Goal: Information Seeking & Learning: Learn about a topic

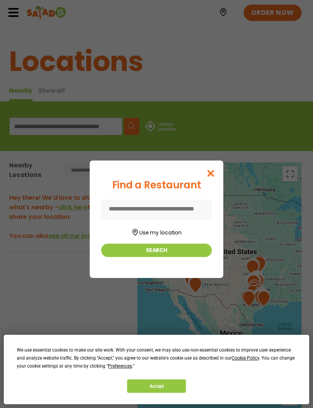
click at [177, 211] on input at bounding box center [156, 209] width 111 height 20
type input "*****"
click at [140, 254] on button "Search" at bounding box center [156, 250] width 111 height 13
type input "*****"
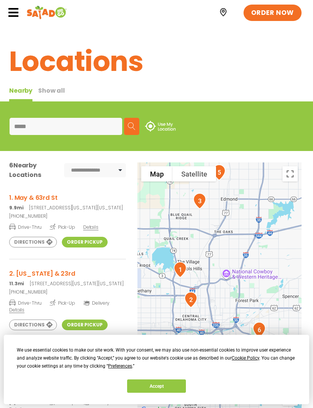
click at [89, 230] on span "Details" at bounding box center [90, 227] width 15 height 6
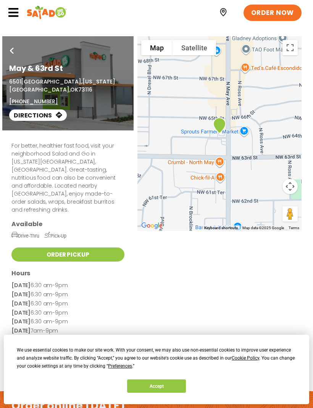
click at [13, 14] on icon at bounding box center [13, 12] width 11 height 11
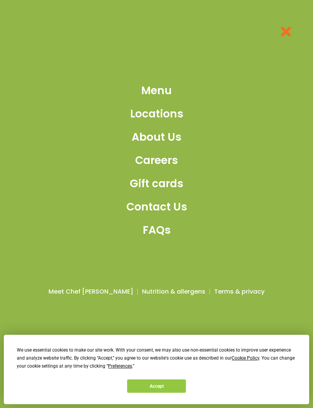
click at [151, 99] on span "Menu" at bounding box center [156, 91] width 31 height 16
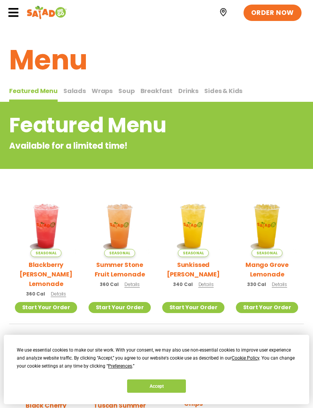
click at [73, 88] on span "Salads" at bounding box center [74, 91] width 23 height 9
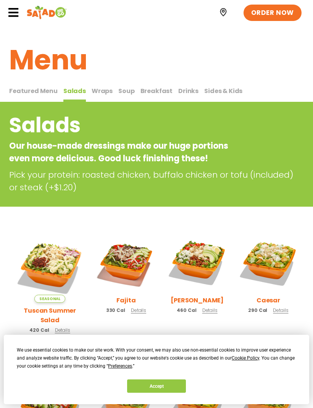
click at [100, 90] on span "Wraps" at bounding box center [102, 91] width 21 height 9
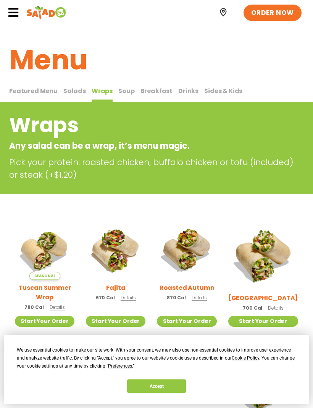
click at [124, 91] on span "Soup" at bounding box center [126, 91] width 16 height 9
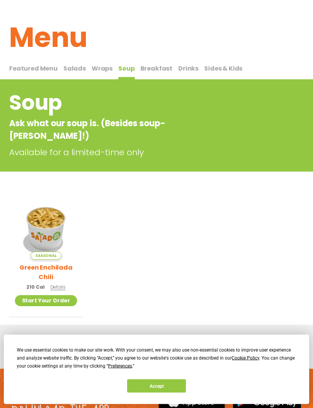
scroll to position [24, 0]
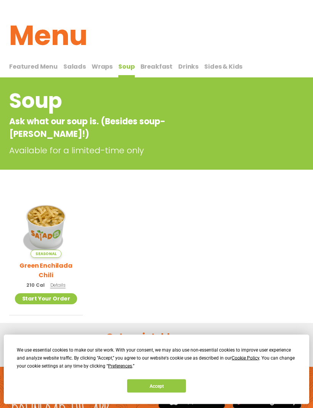
click at [56, 282] on p "210 Cal Details" at bounding box center [45, 286] width 39 height 8
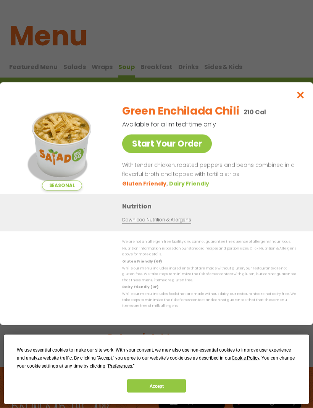
scroll to position [24, 0]
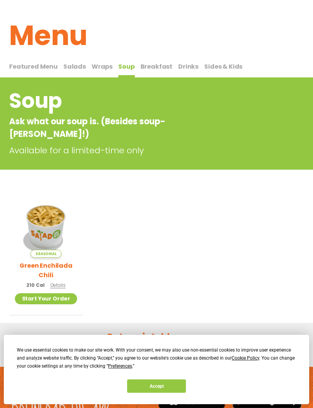
click at [151, 68] on span "Breakfast" at bounding box center [156, 66] width 32 height 9
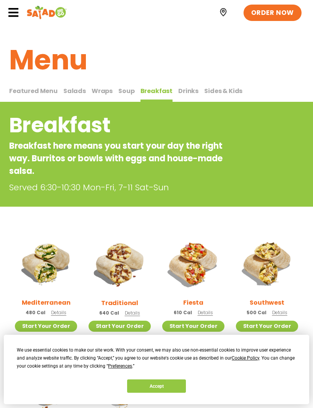
click at [183, 93] on span "Drinks" at bounding box center [188, 91] width 20 height 9
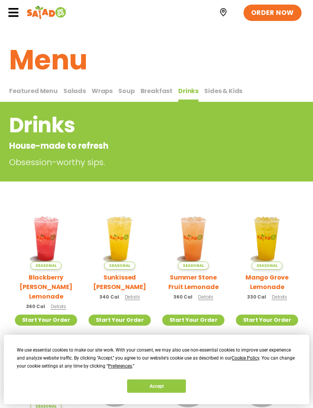
click at [212, 93] on span "Sides & Kids" at bounding box center [223, 91] width 38 height 9
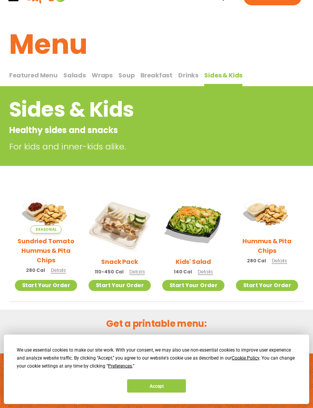
scroll to position [47, 0]
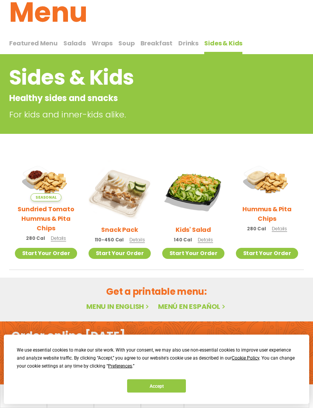
click at [73, 40] on span "Salads" at bounding box center [74, 43] width 23 height 9
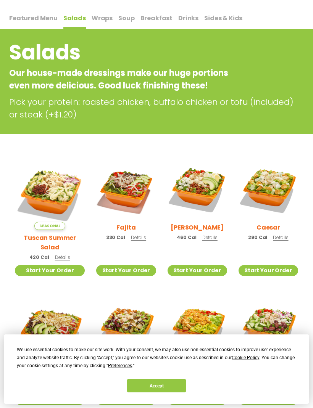
scroll to position [73, 0]
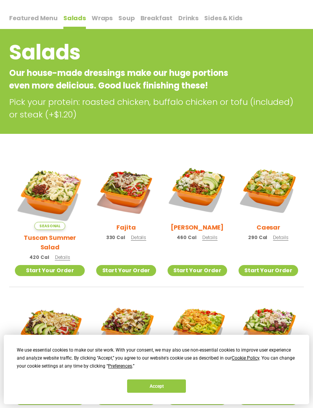
click at [49, 190] on img at bounding box center [50, 195] width 70 height 70
click at [114, 190] on img at bounding box center [126, 190] width 60 height 60
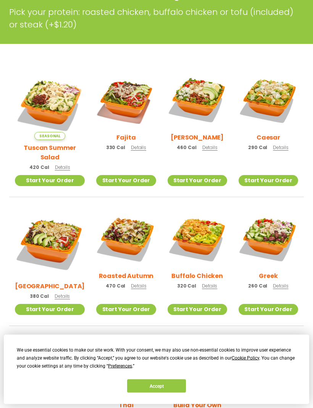
scroll to position [163, 0]
click at [117, 225] on img at bounding box center [126, 239] width 60 height 60
click at [273, 238] on img at bounding box center [268, 239] width 60 height 60
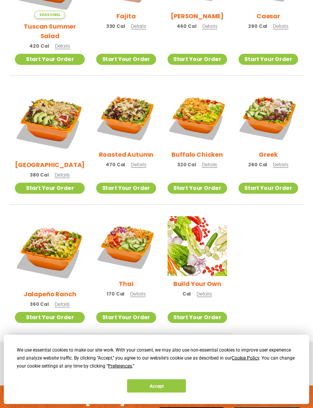
scroll to position [284, 0]
click at [191, 242] on img at bounding box center [197, 246] width 60 height 60
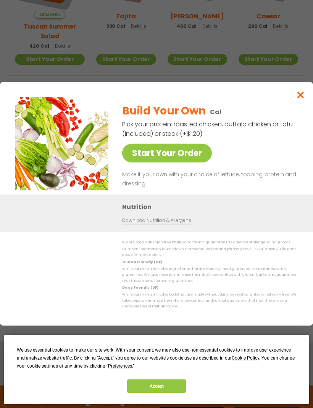
click at [145, 162] on link "Start Your Order" at bounding box center [167, 153] width 90 height 19
